Goal: Information Seeking & Learning: Learn about a topic

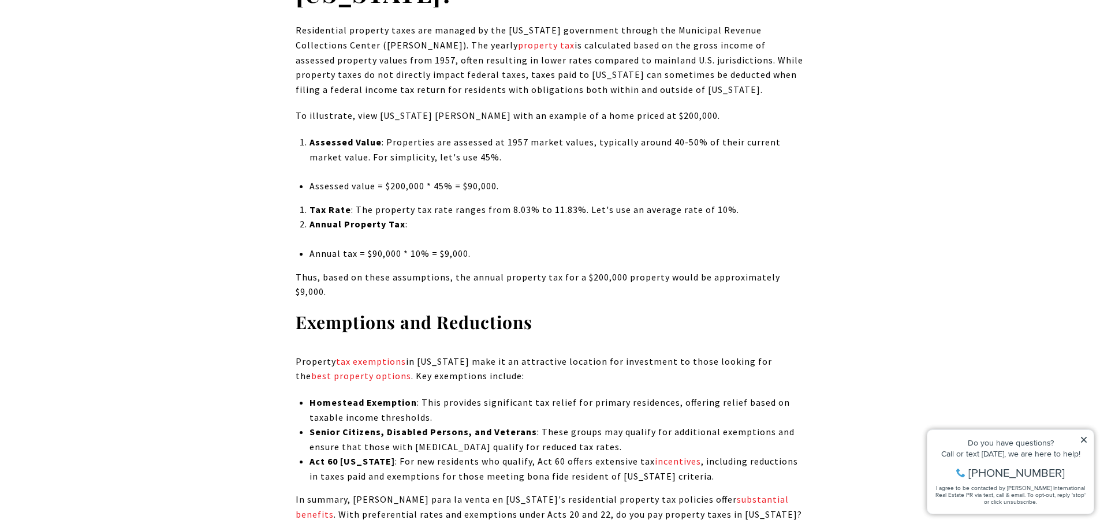
scroll to position [1213, 0]
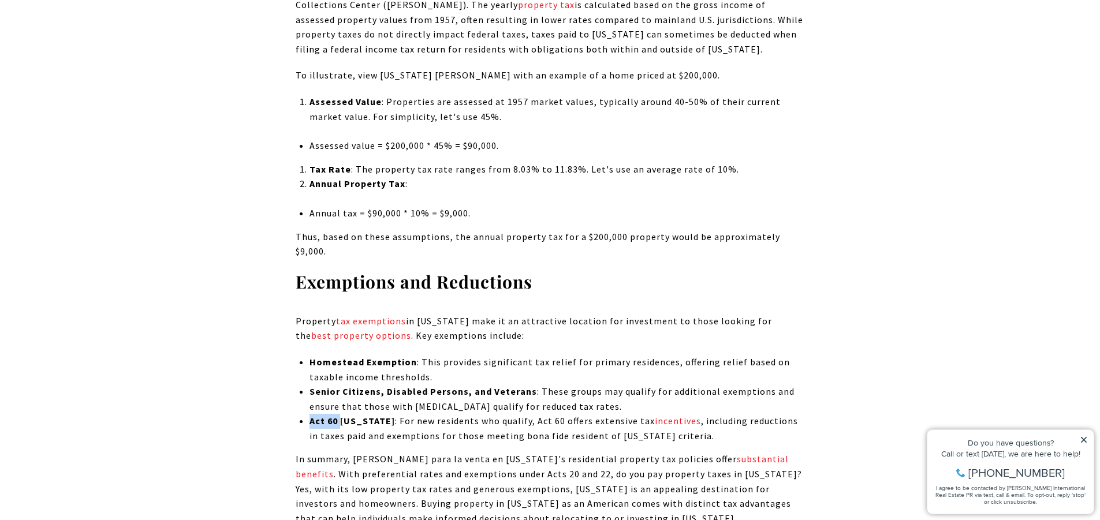
drag, startPoint x: 338, startPoint y: 407, endPoint x: 293, endPoint y: 406, distance: 45.6
drag, startPoint x: 530, startPoint y: 375, endPoint x: 481, endPoint y: 375, distance: 48.5
click at [481, 385] on li "Senior Citizens, Disabled Persons, and Veterans : These groups may qualify for …" at bounding box center [557, 399] width 495 height 29
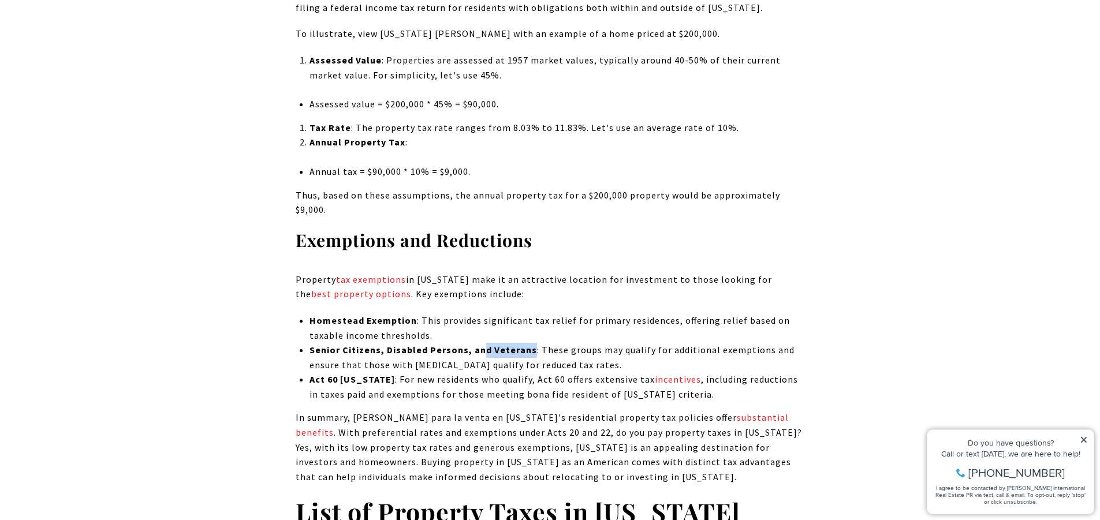
scroll to position [1328, 0]
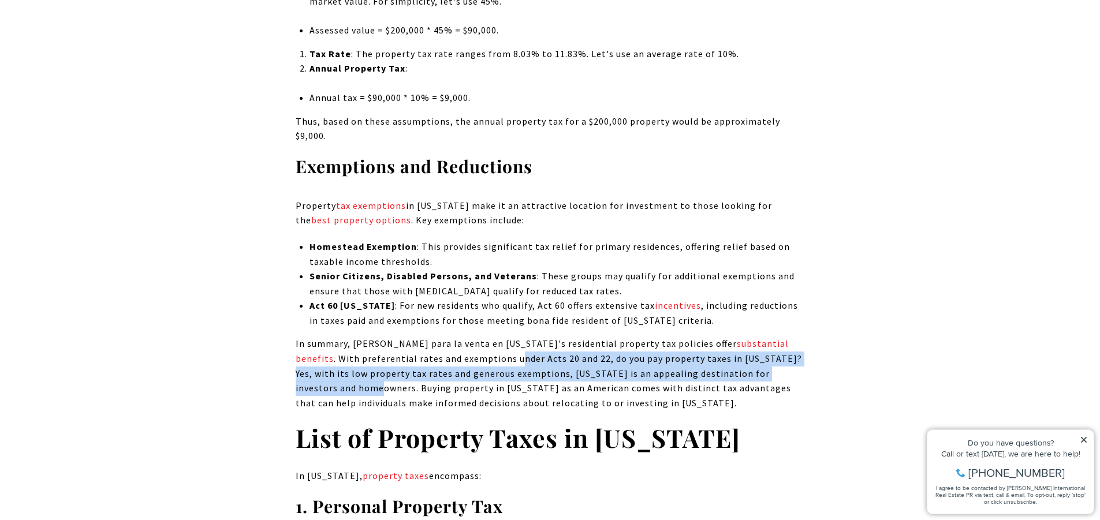
drag, startPoint x: 452, startPoint y: 348, endPoint x: 758, endPoint y: 359, distance: 306.2
click at [758, 359] on p "In summary, [PERSON_NAME] para la venta en [US_STATE]'s residential property ta…" at bounding box center [550, 374] width 509 height 74
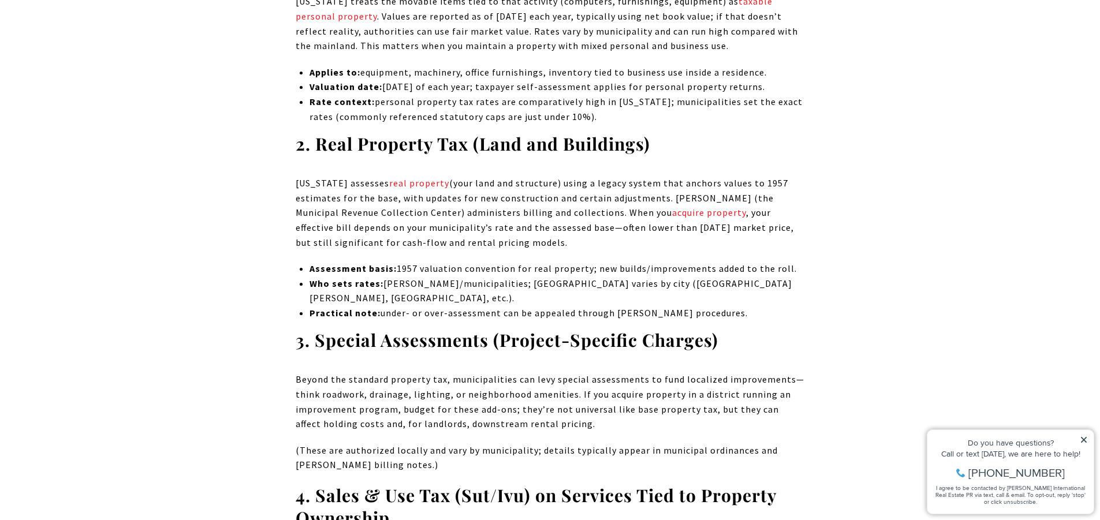
scroll to position [2021, 0]
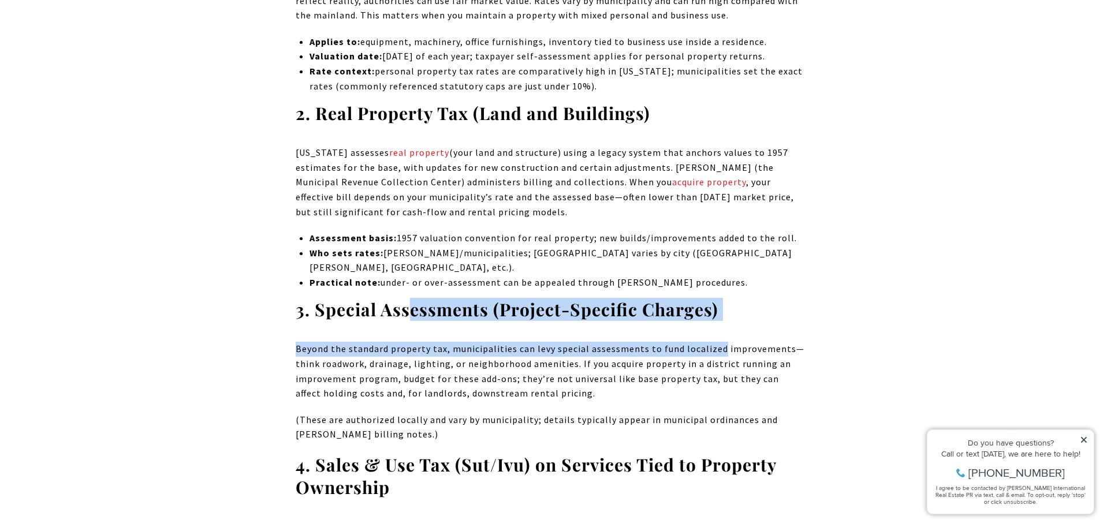
drag, startPoint x: 436, startPoint y: 282, endPoint x: 717, endPoint y: 307, distance: 282.3
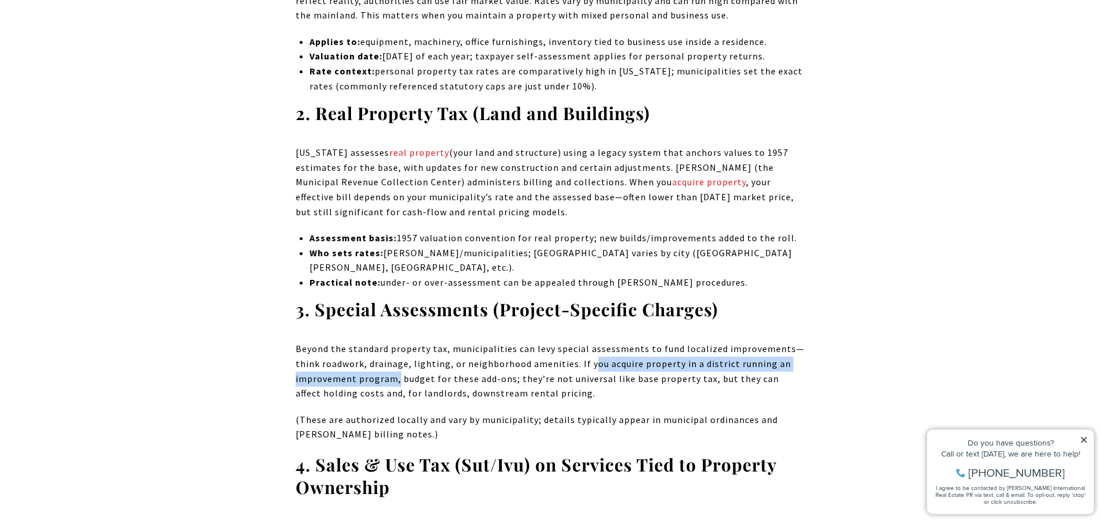
drag, startPoint x: 613, startPoint y: 341, endPoint x: 397, endPoint y: 355, distance: 215.8
click at [397, 355] on p "Beyond the standard property tax, municipalities can levy special assessments t…" at bounding box center [550, 371] width 509 height 59
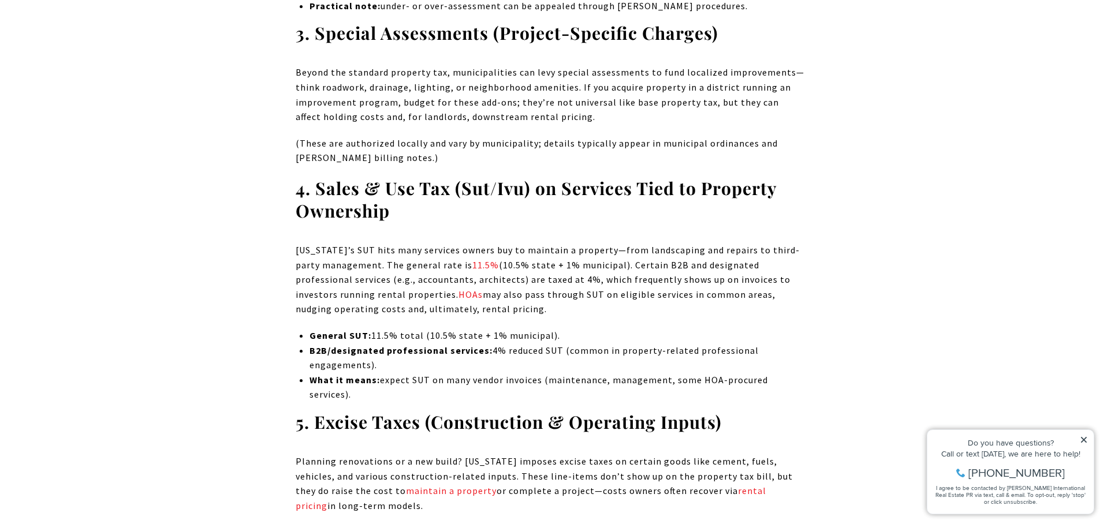
scroll to position [2310, 0]
